Goal: Find specific page/section: Find specific page/section

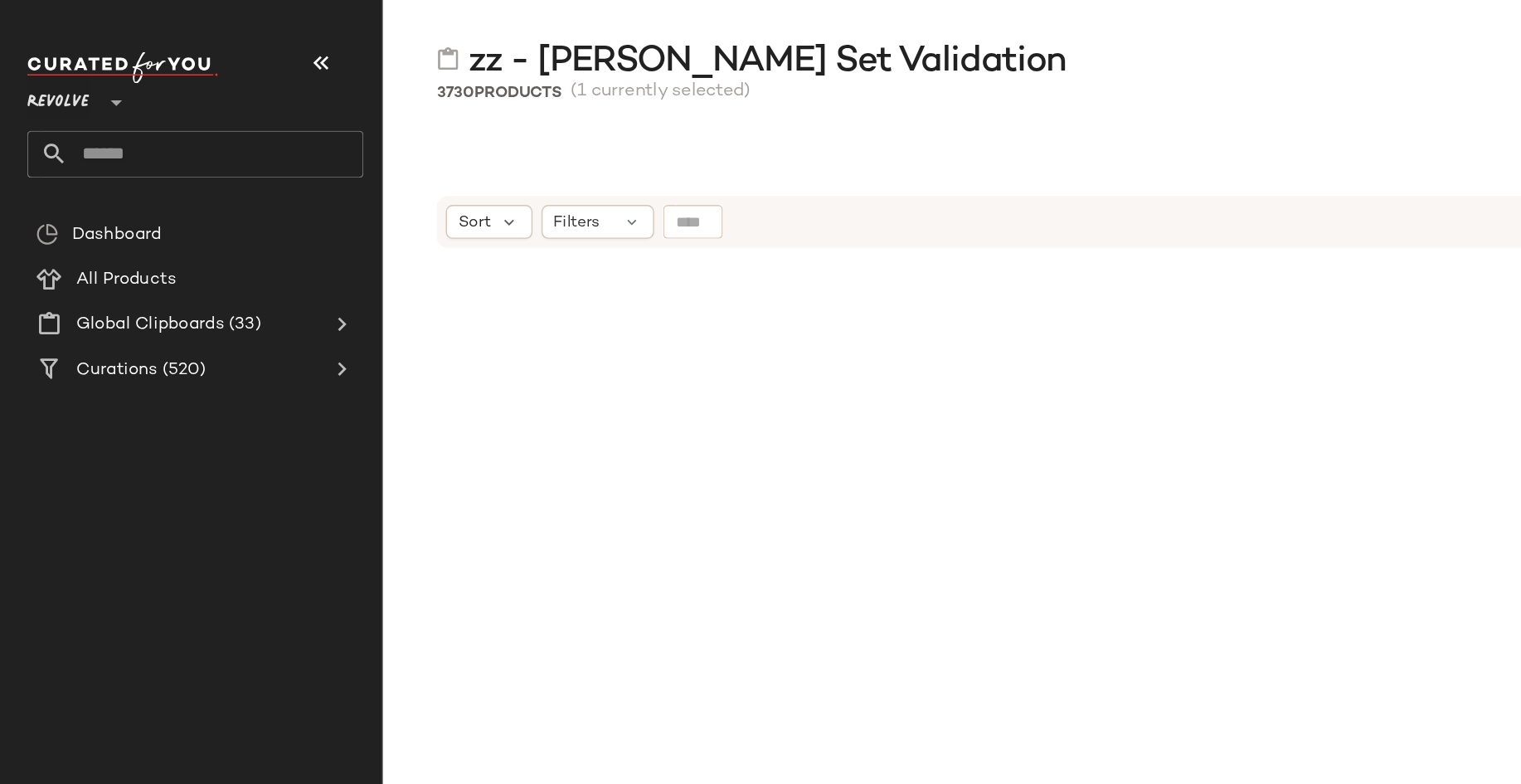
click at [47, 70] on span "Revolve" at bounding box center [43, 71] width 46 height 30
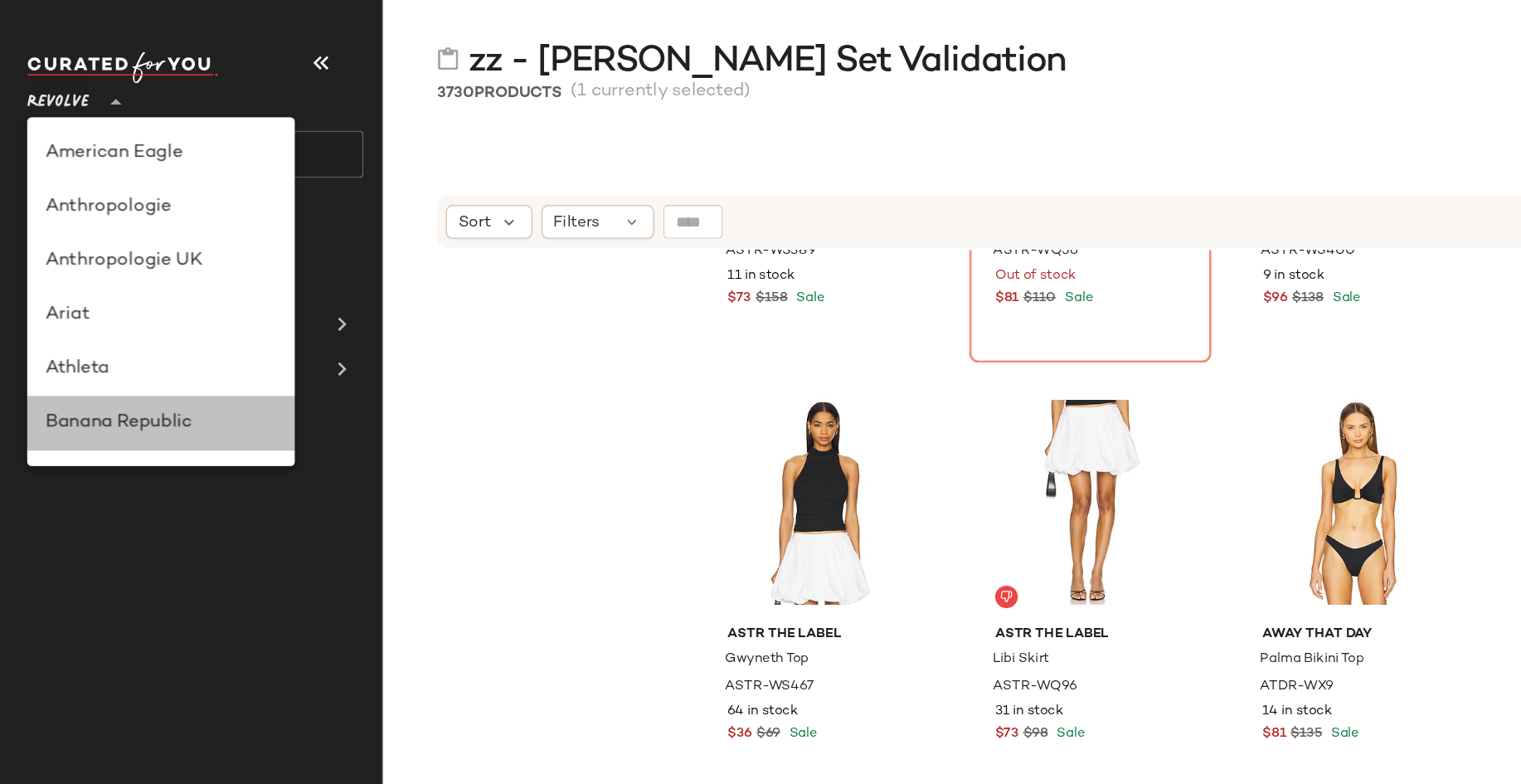
click at [76, 308] on div "Banana Republic" at bounding box center [119, 312] width 171 height 20
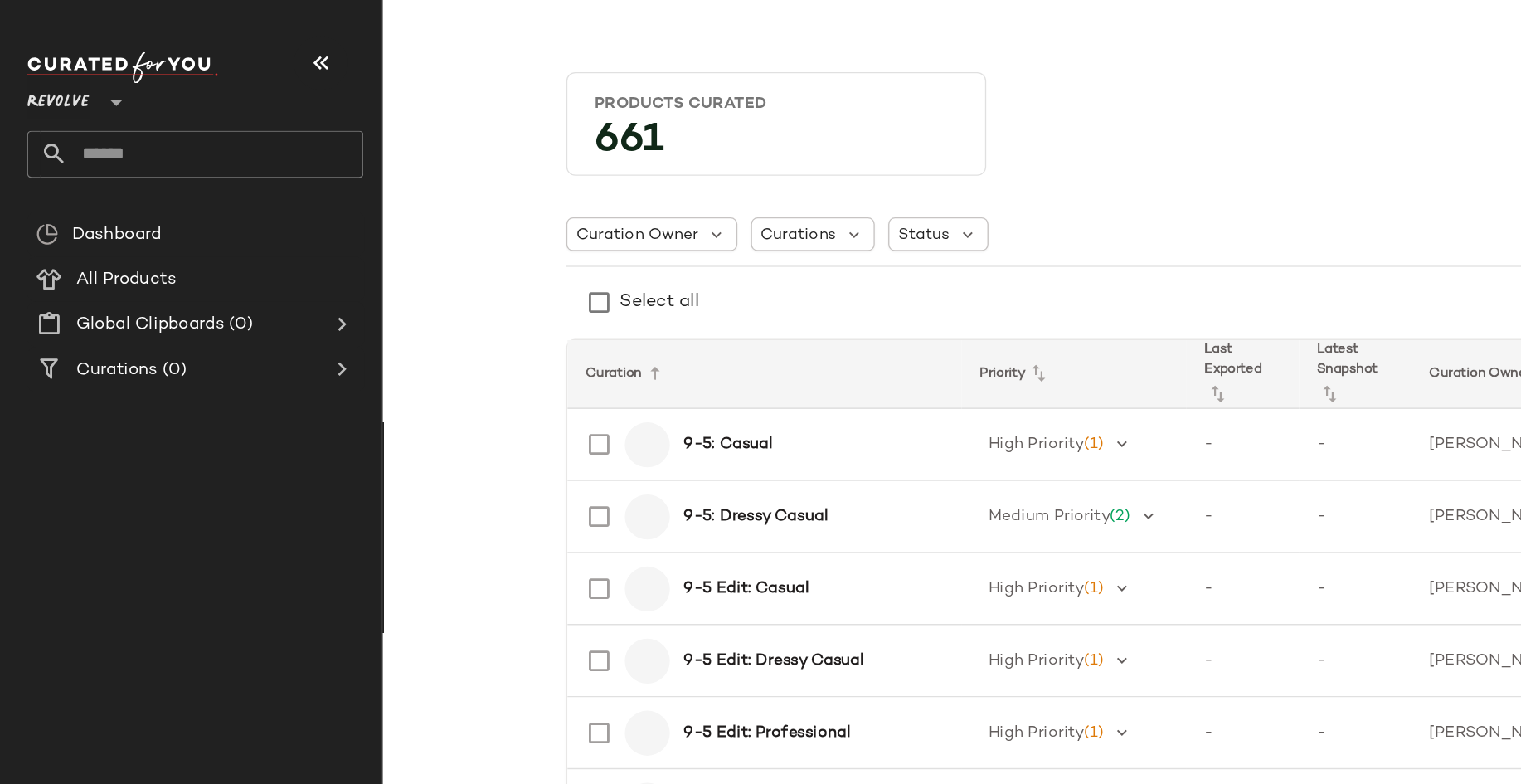
type input "**"
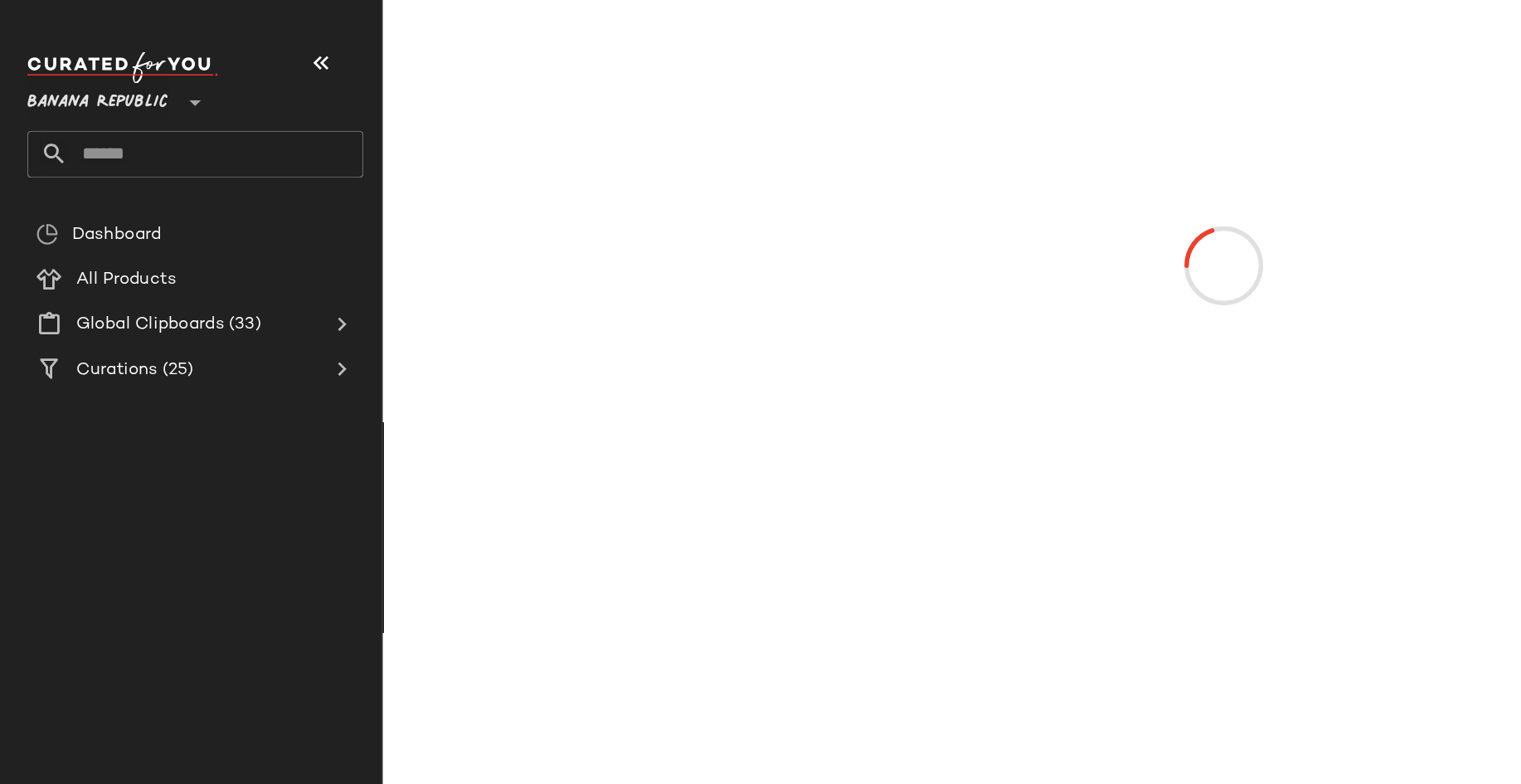
click at [108, 110] on input "text" at bounding box center [159, 114] width 219 height 35
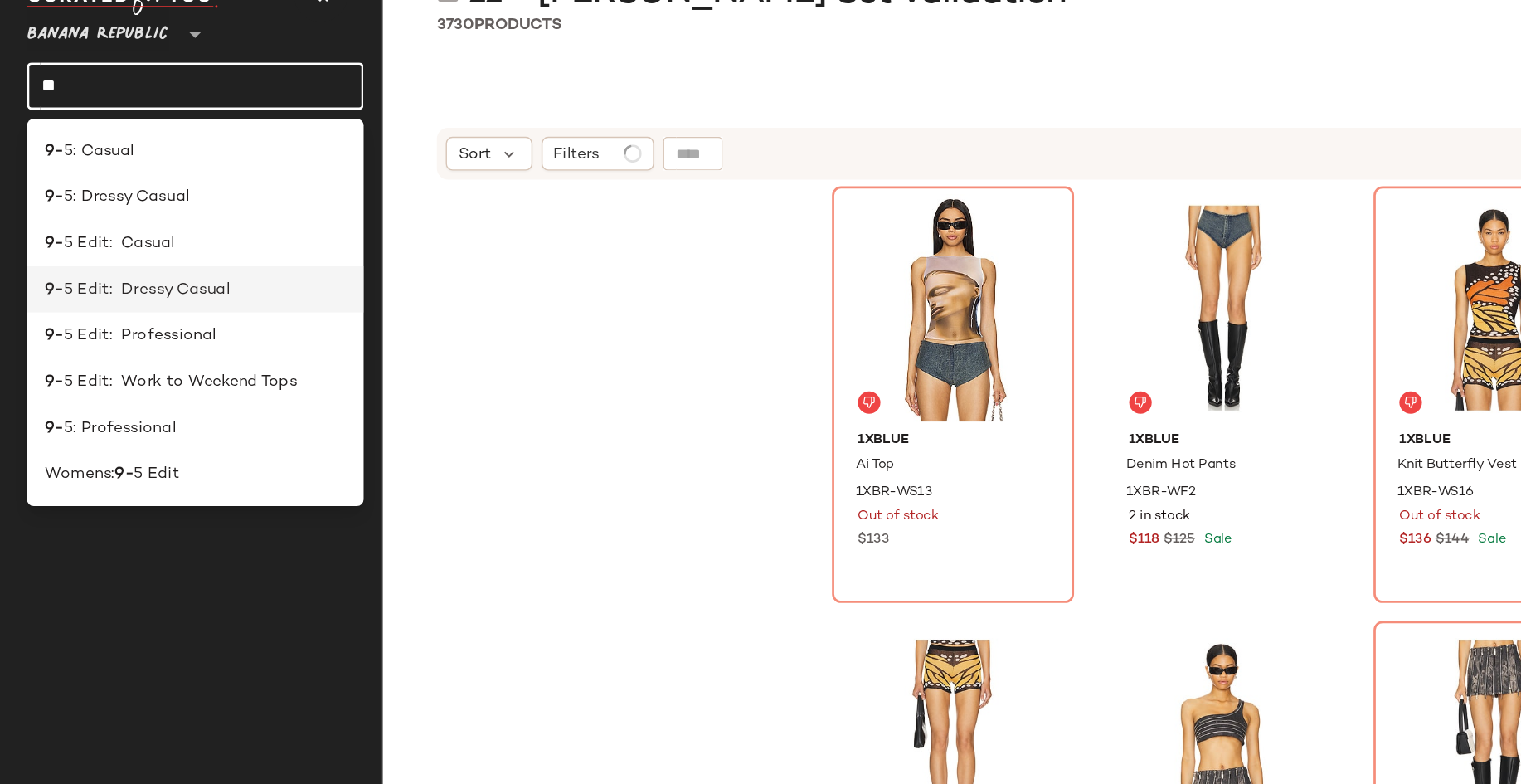
type input "*"
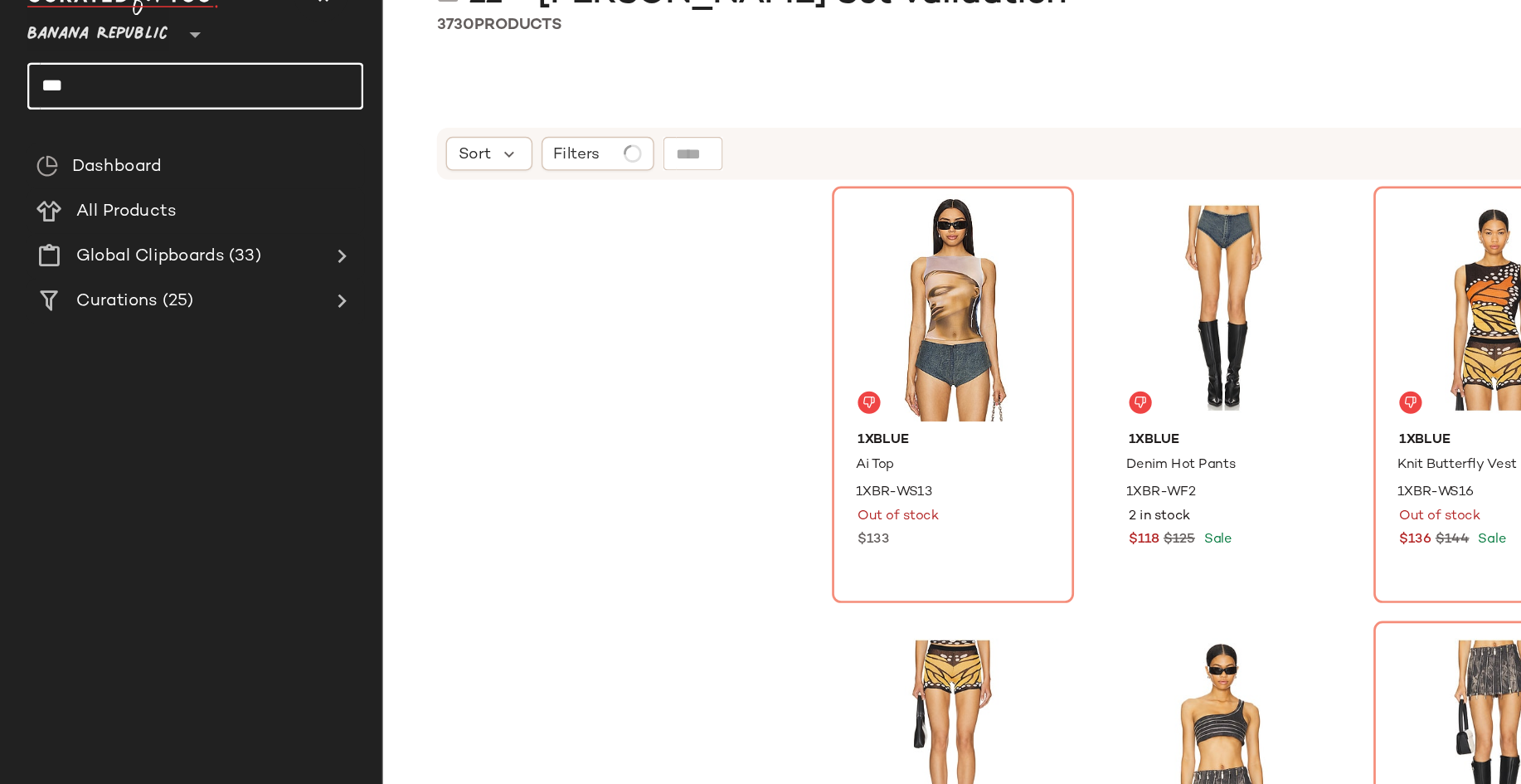
type input "***"
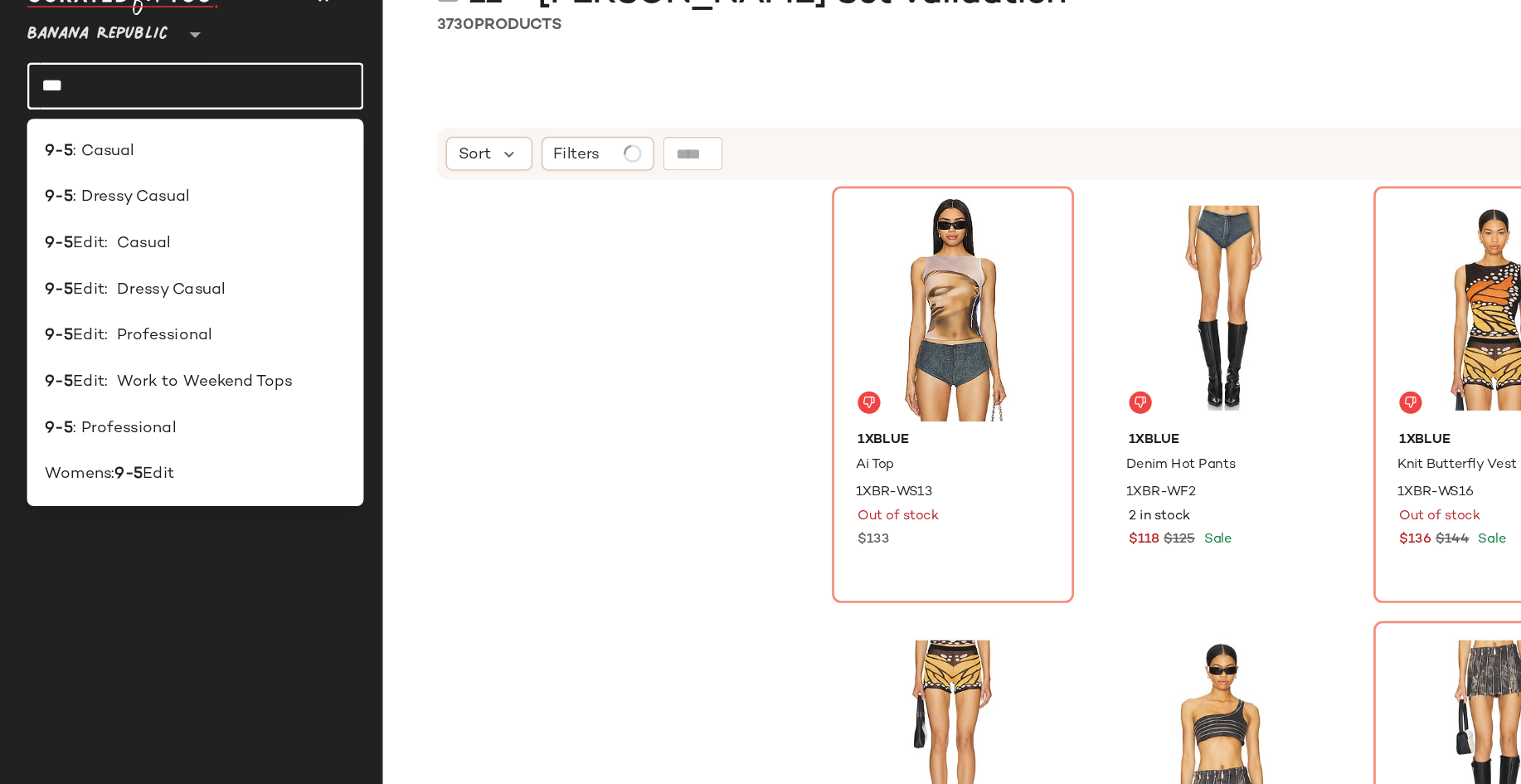
click at [134, 396] on div "Womens: 9-5 Edit" at bounding box center [144, 399] width 221 height 18
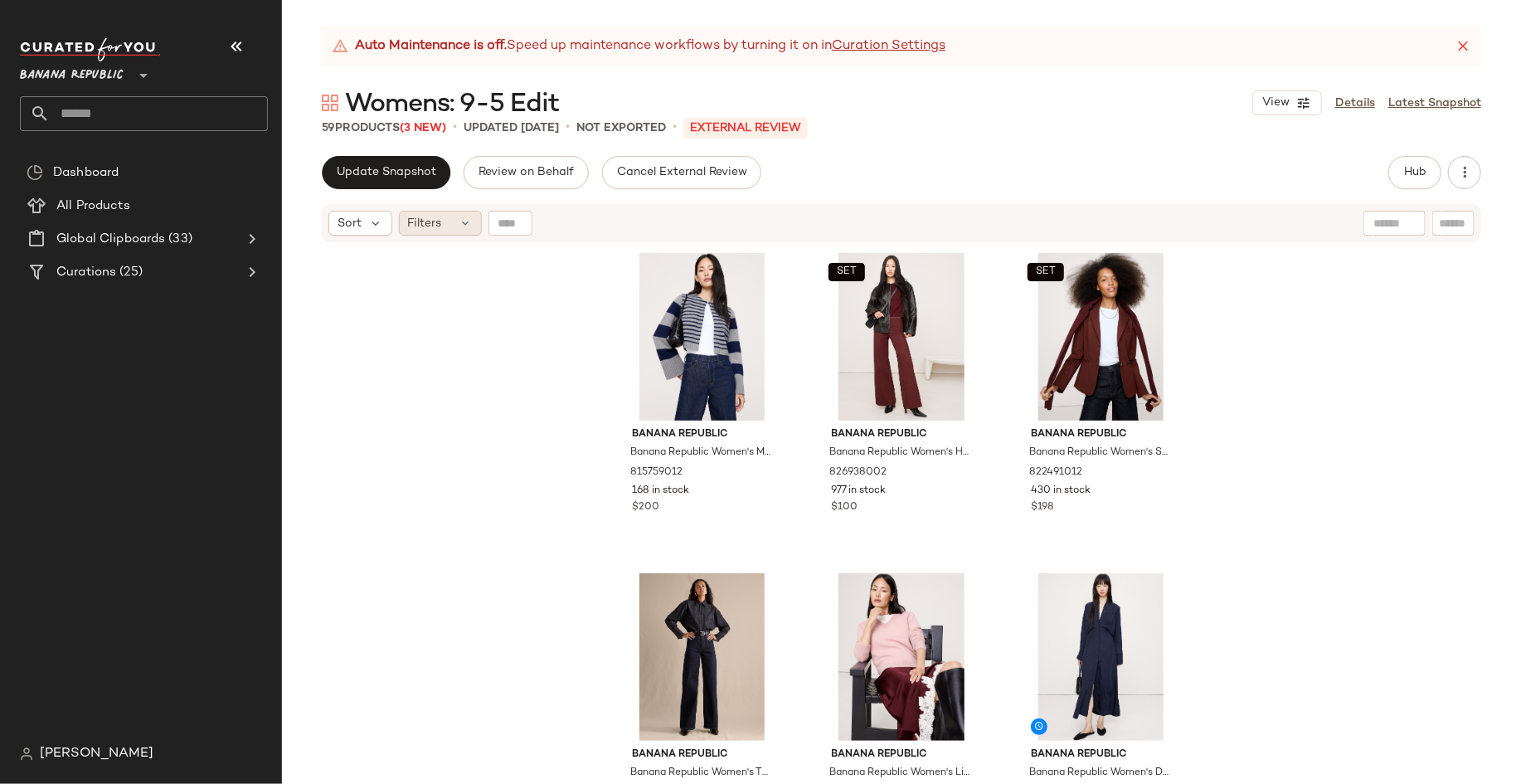
click at [463, 218] on icon at bounding box center [465, 223] width 13 height 13
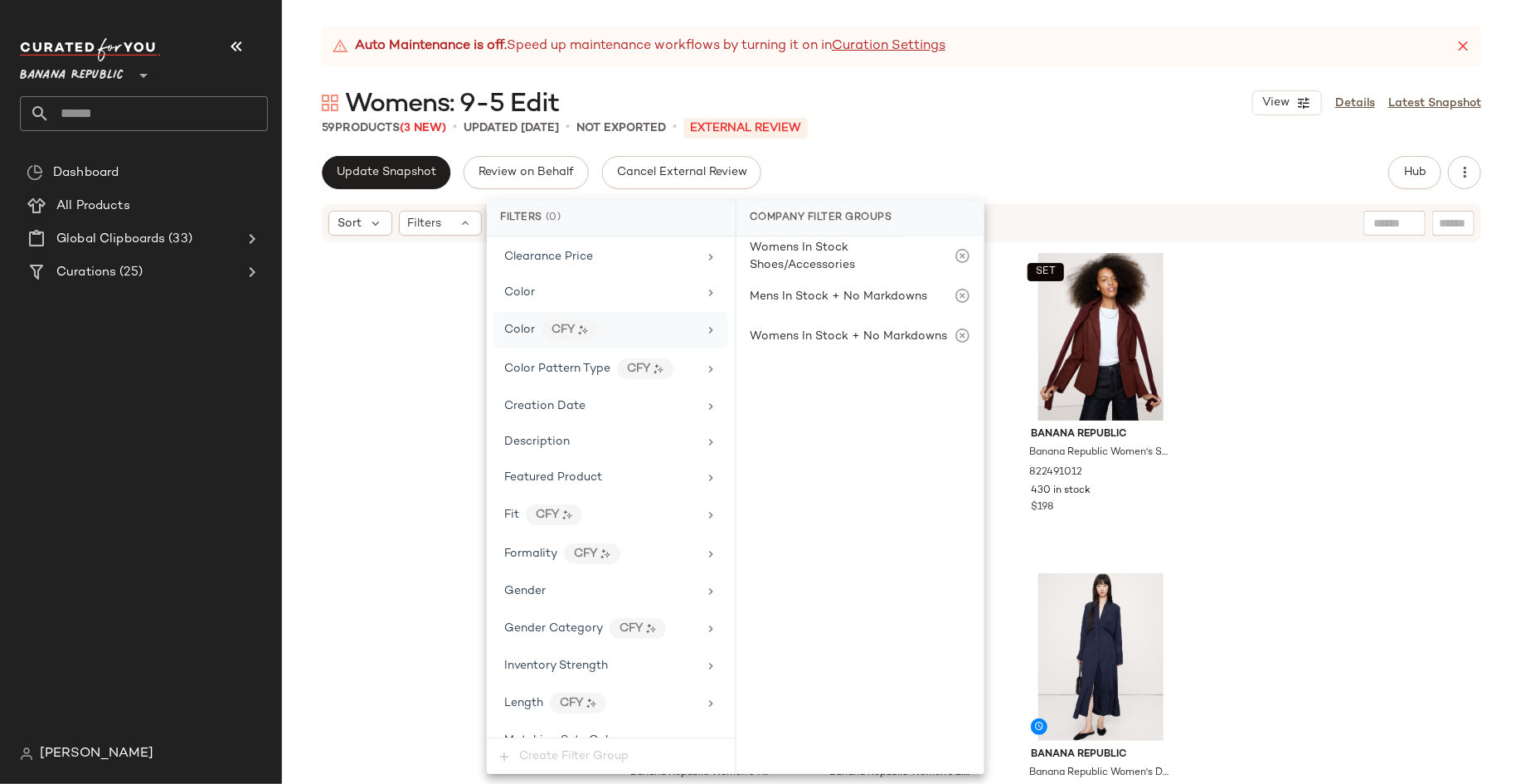
scroll to position [296, 0]
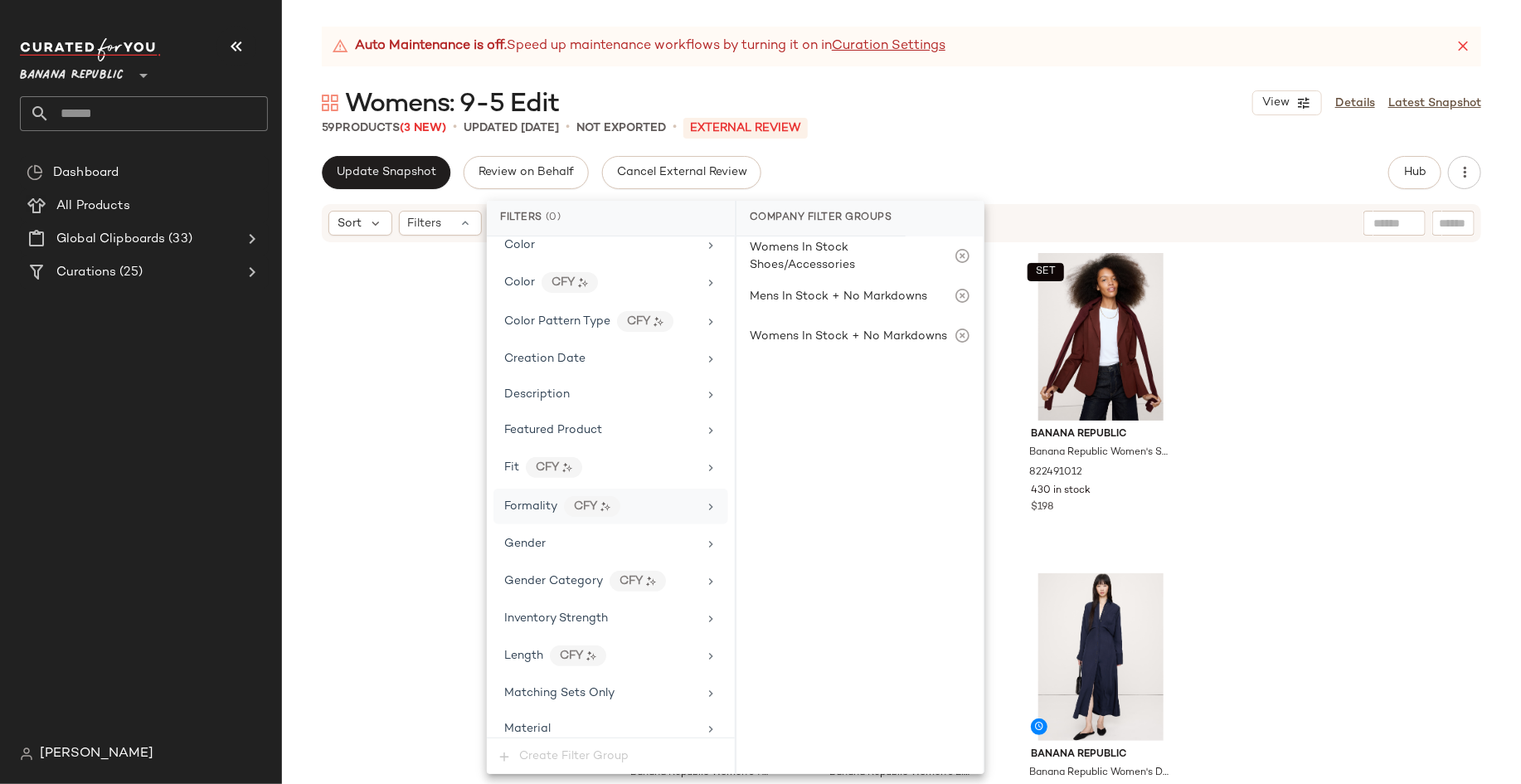
click at [707, 500] on icon at bounding box center [710, 507] width 13 height 13
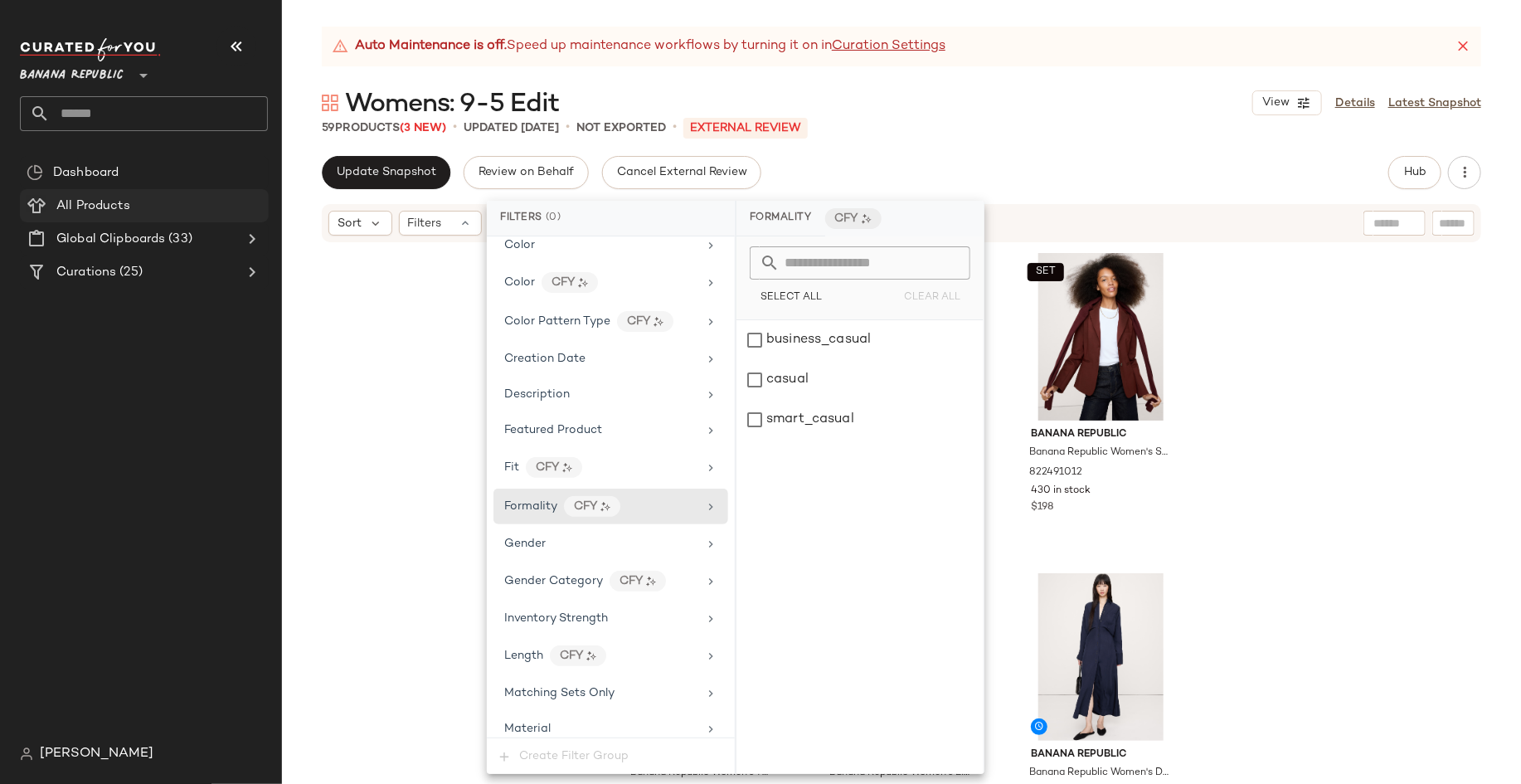
click at [96, 199] on span "All Products" at bounding box center [93, 206] width 74 height 19
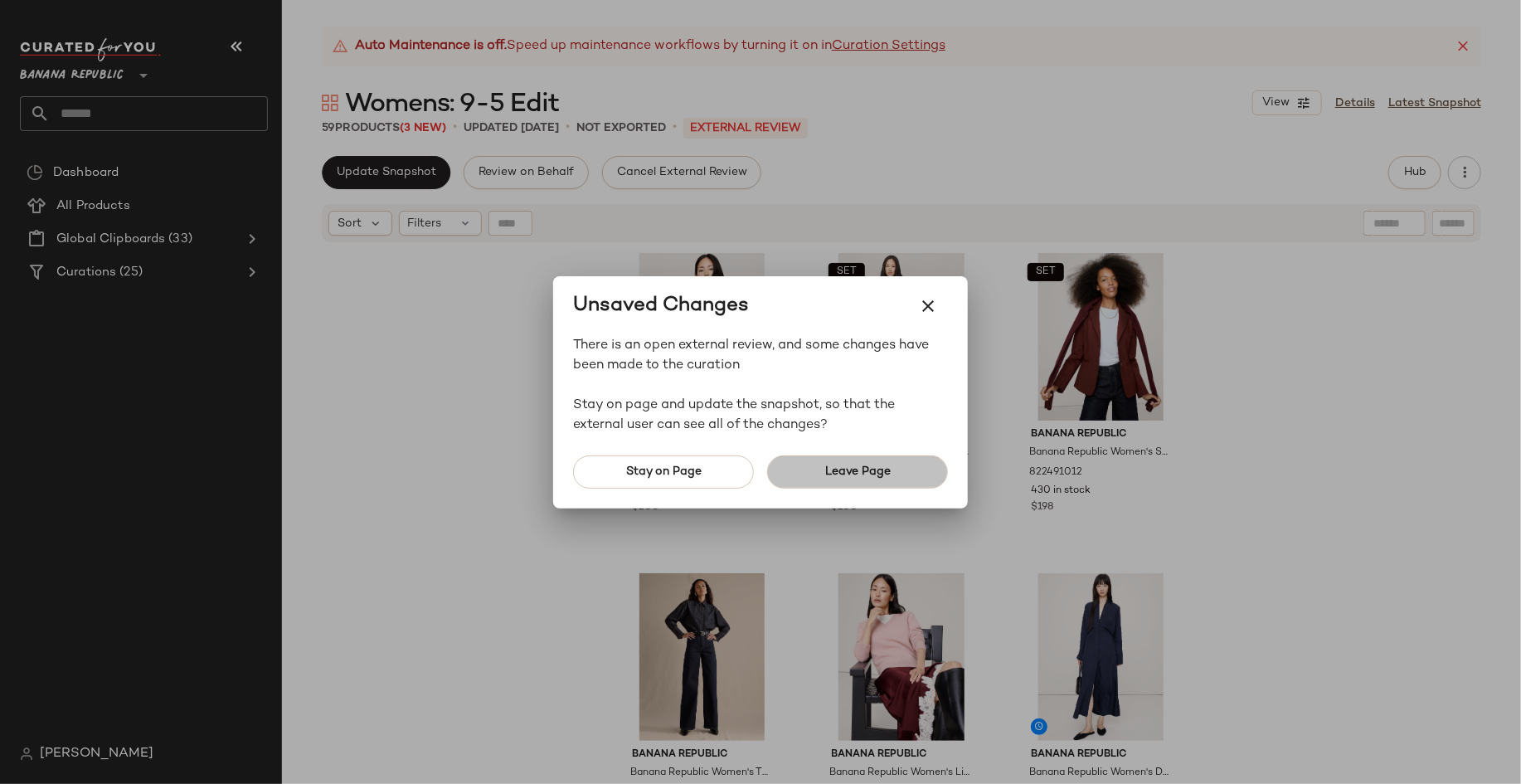
click at [857, 460] on button "Leave Page" at bounding box center [857, 472] width 181 height 33
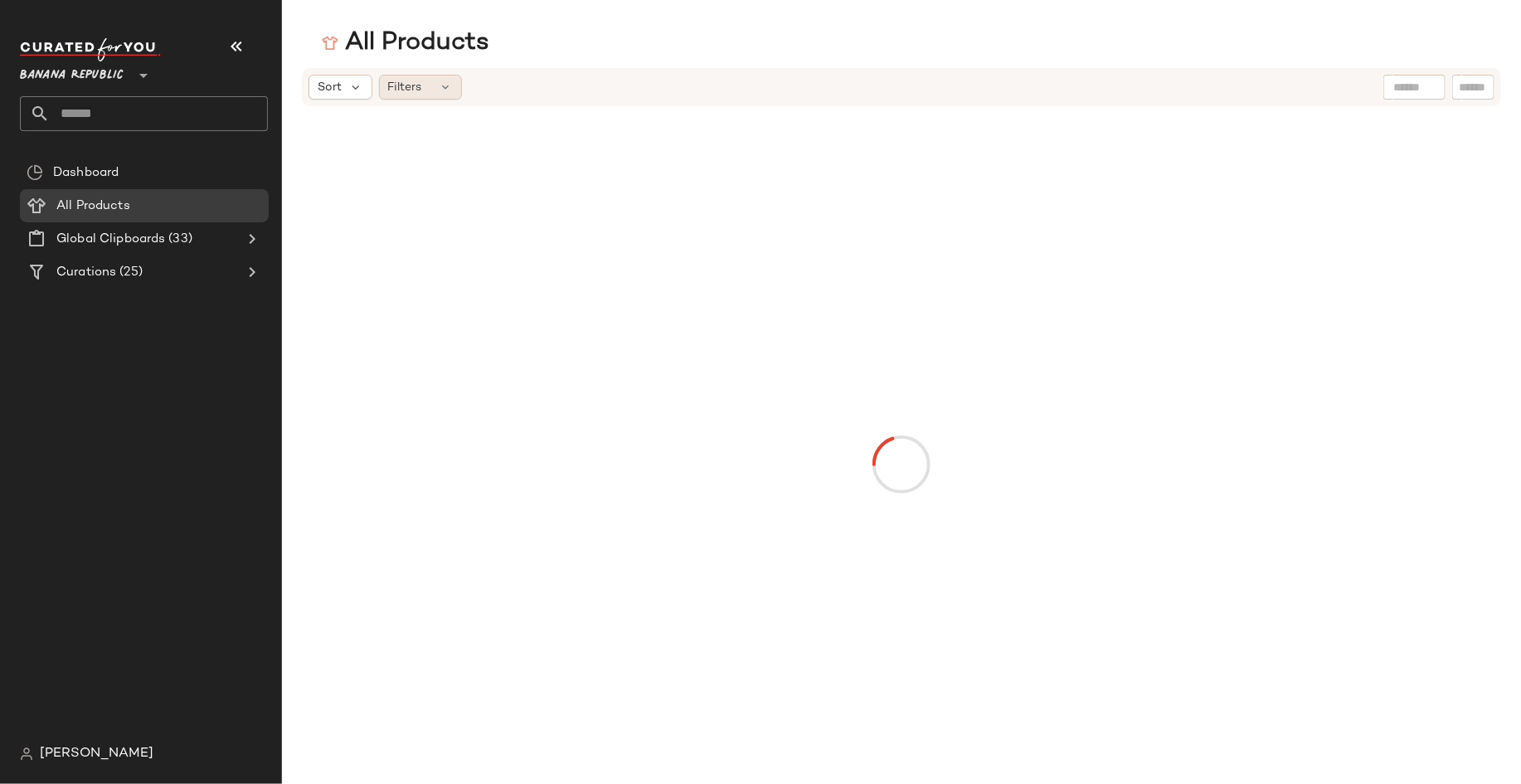
click at [440, 80] on icon at bounding box center [446, 86] width 13 height 13
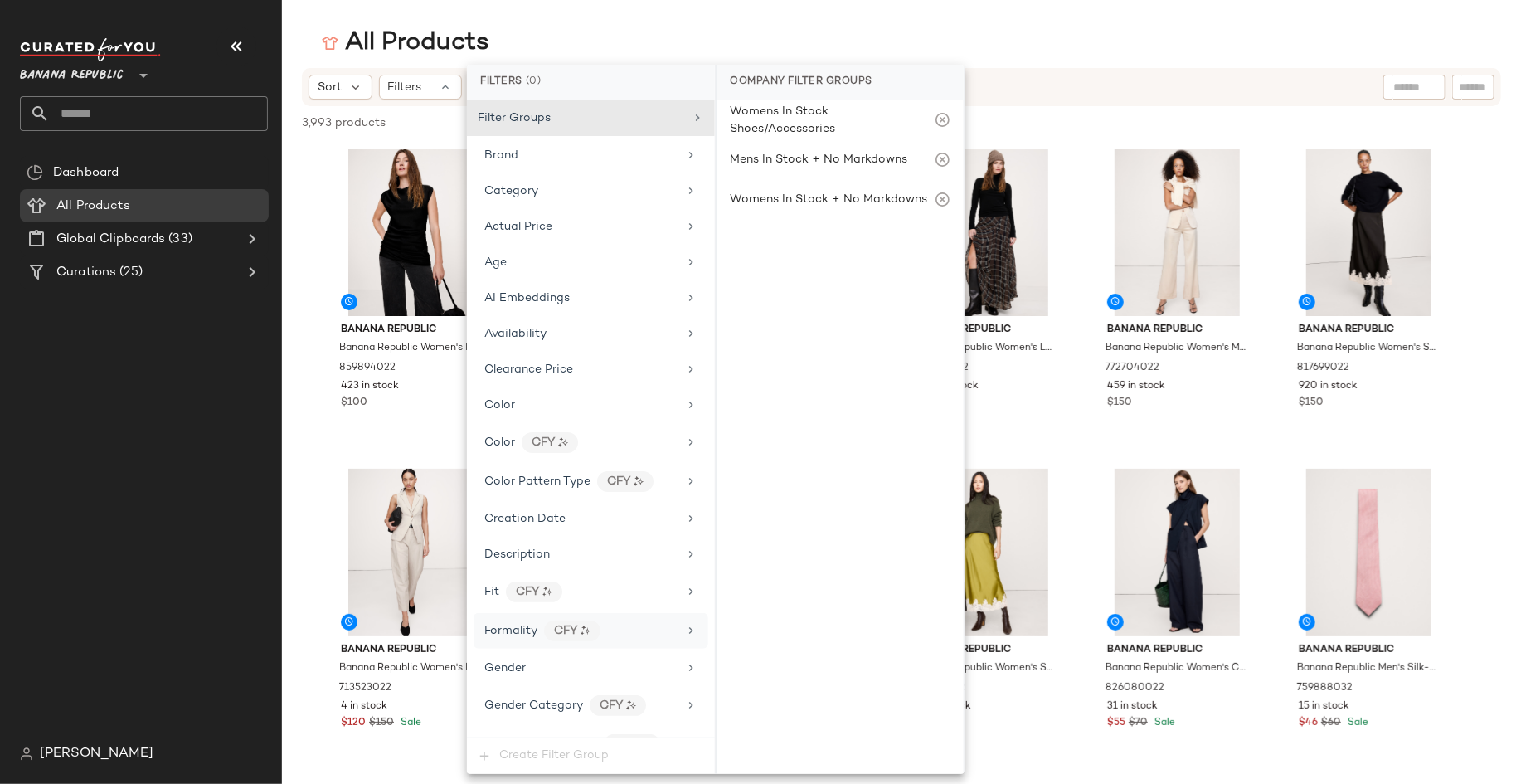
click at [689, 624] on icon at bounding box center [691, 630] width 13 height 13
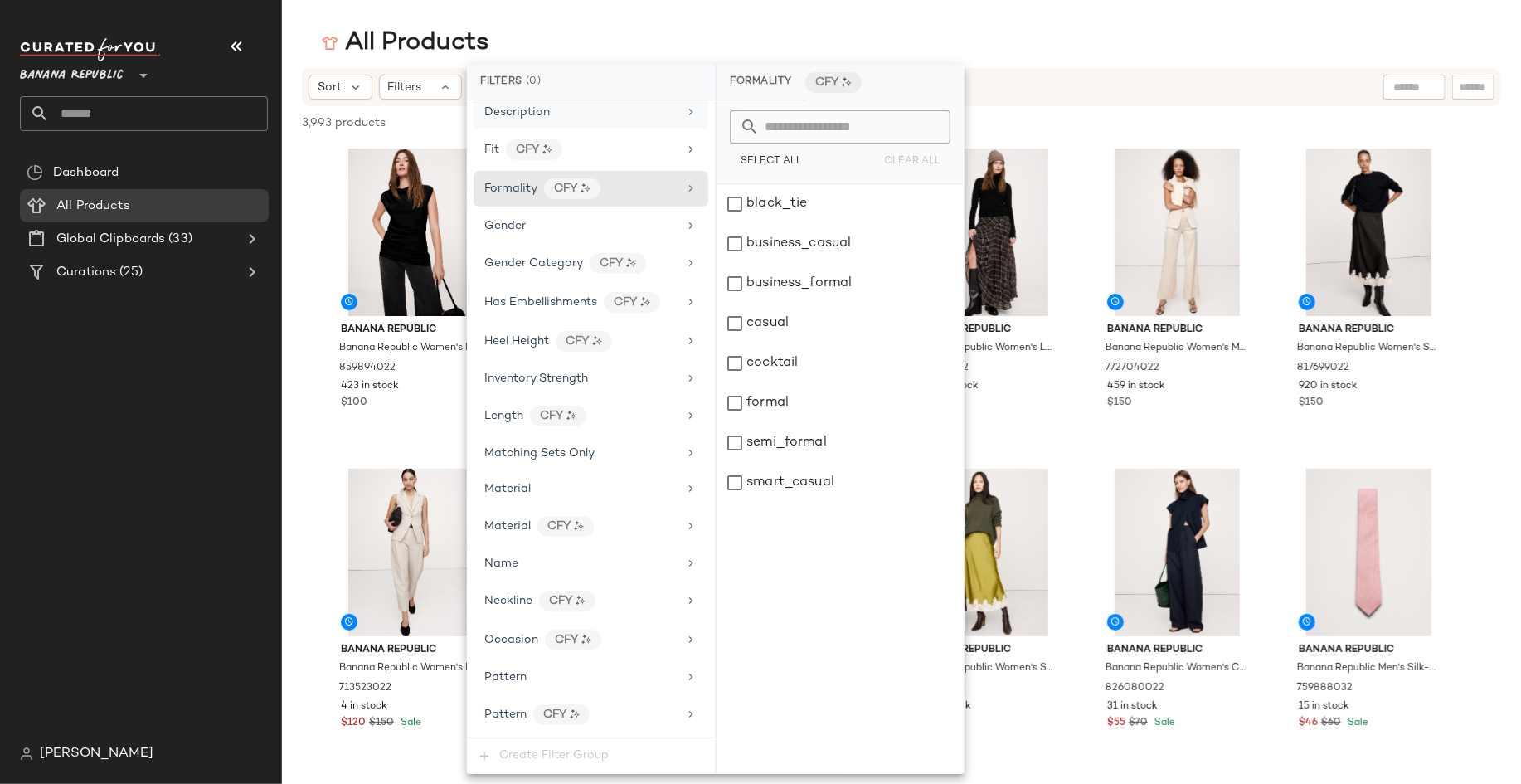
scroll to position [444, 0]
click at [688, 631] on icon at bounding box center [691, 637] width 13 height 13
